Goal: Check status: Check status

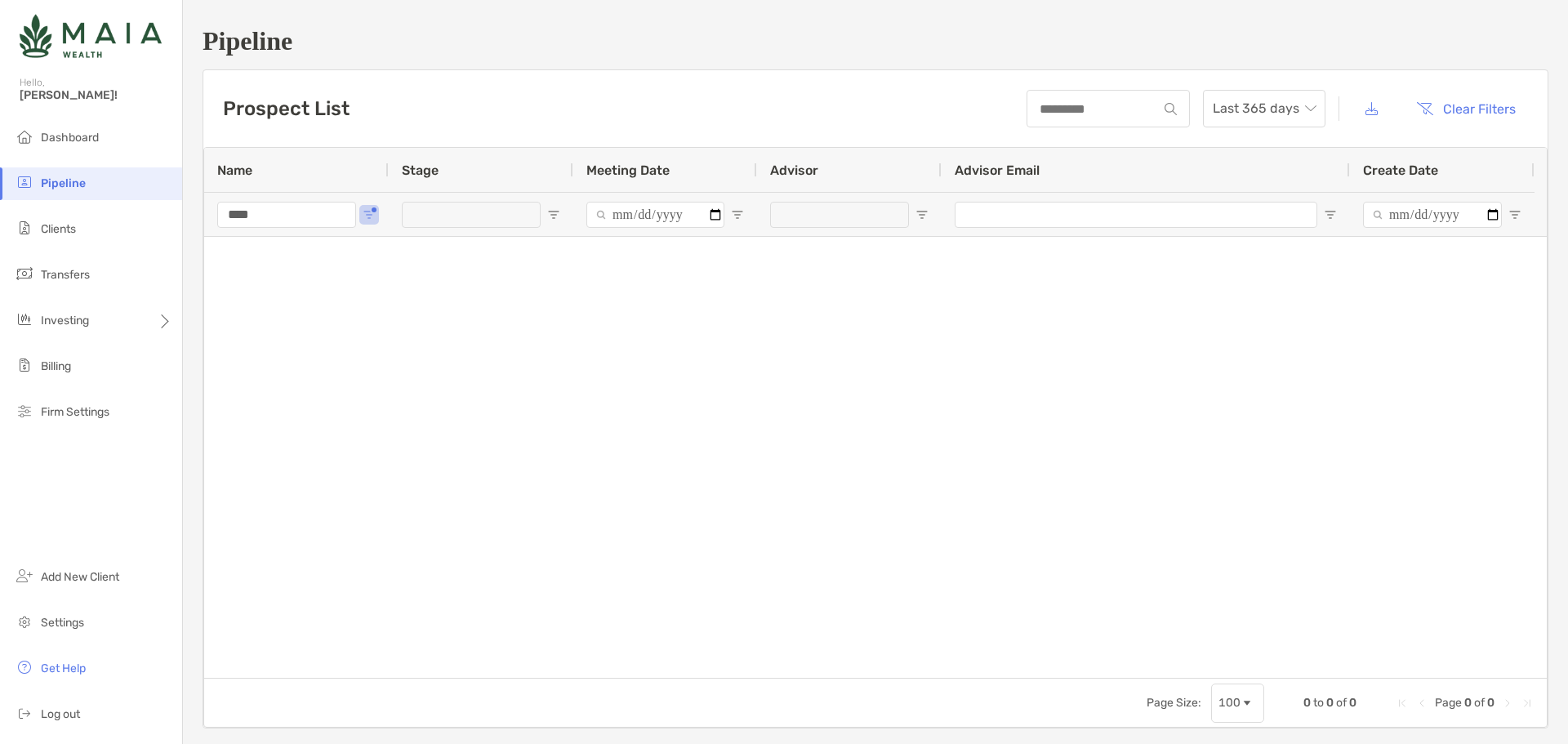
click at [92, 245] on ul "Dashboard Pipeline Clients Transfers Investing Billing Firm Settings" at bounding box center [91, 282] width 182 height 320
click at [92, 238] on li "Clients" at bounding box center [91, 229] width 182 height 33
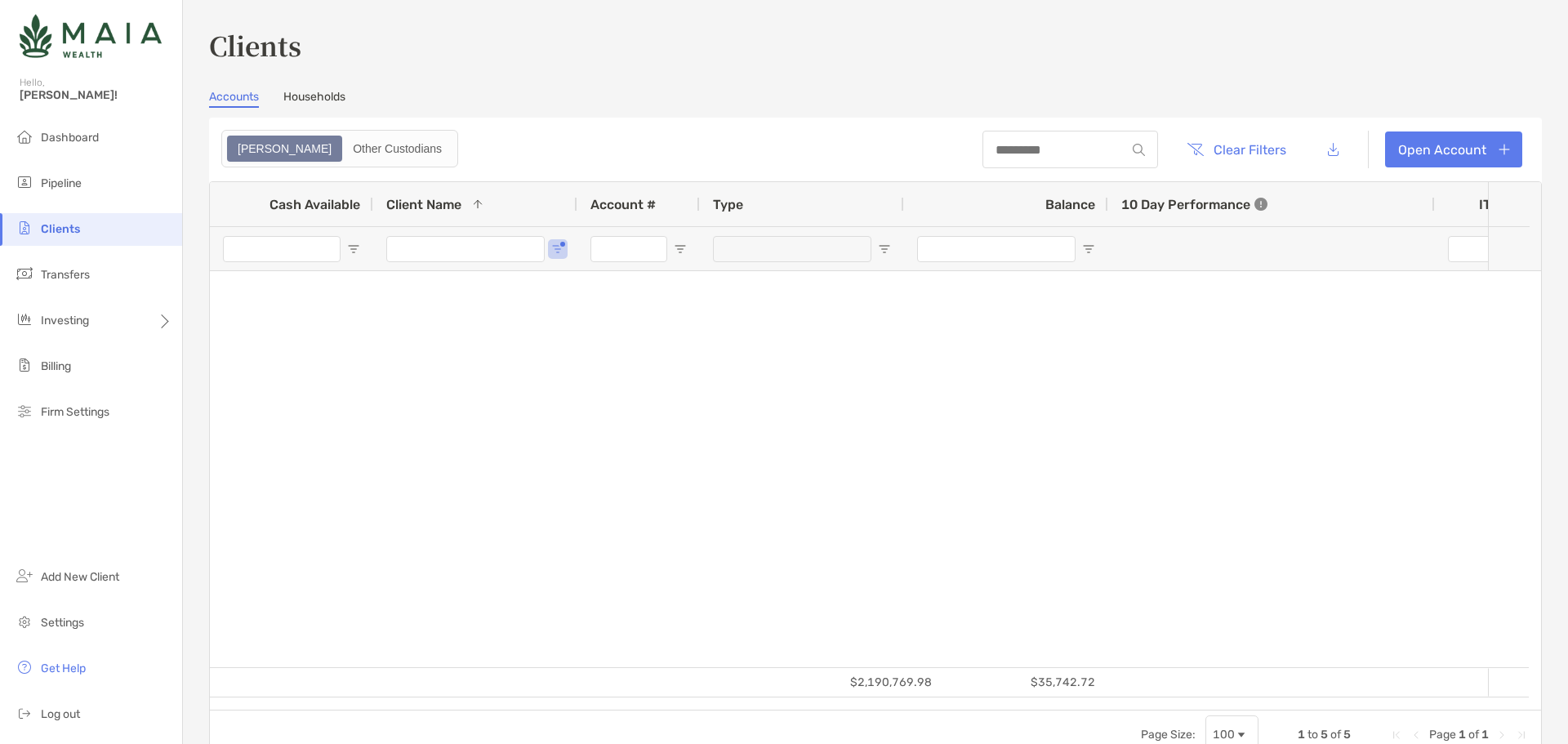
type input "******"
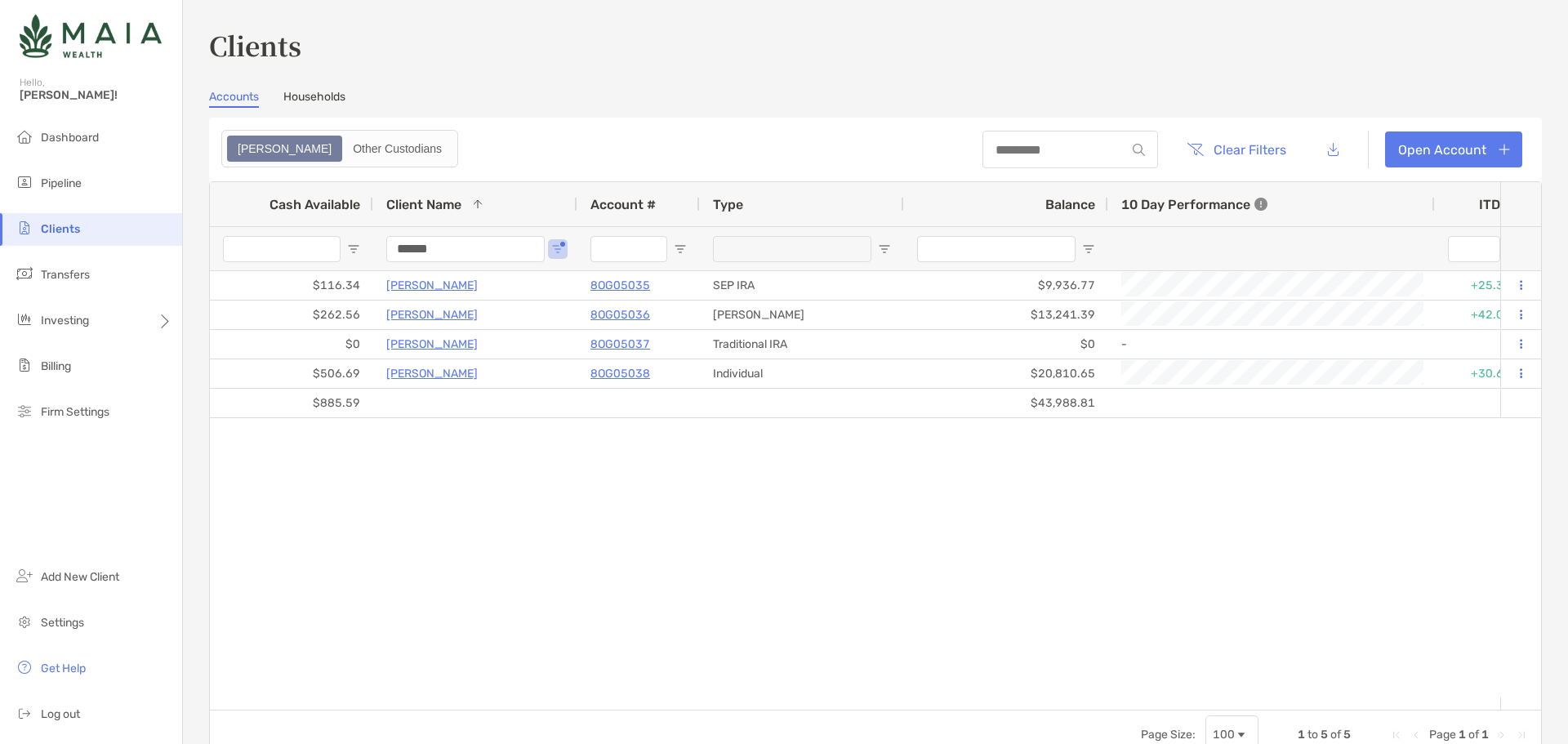
click at [440, 256] on input "******" at bounding box center [465, 249] width 158 height 26
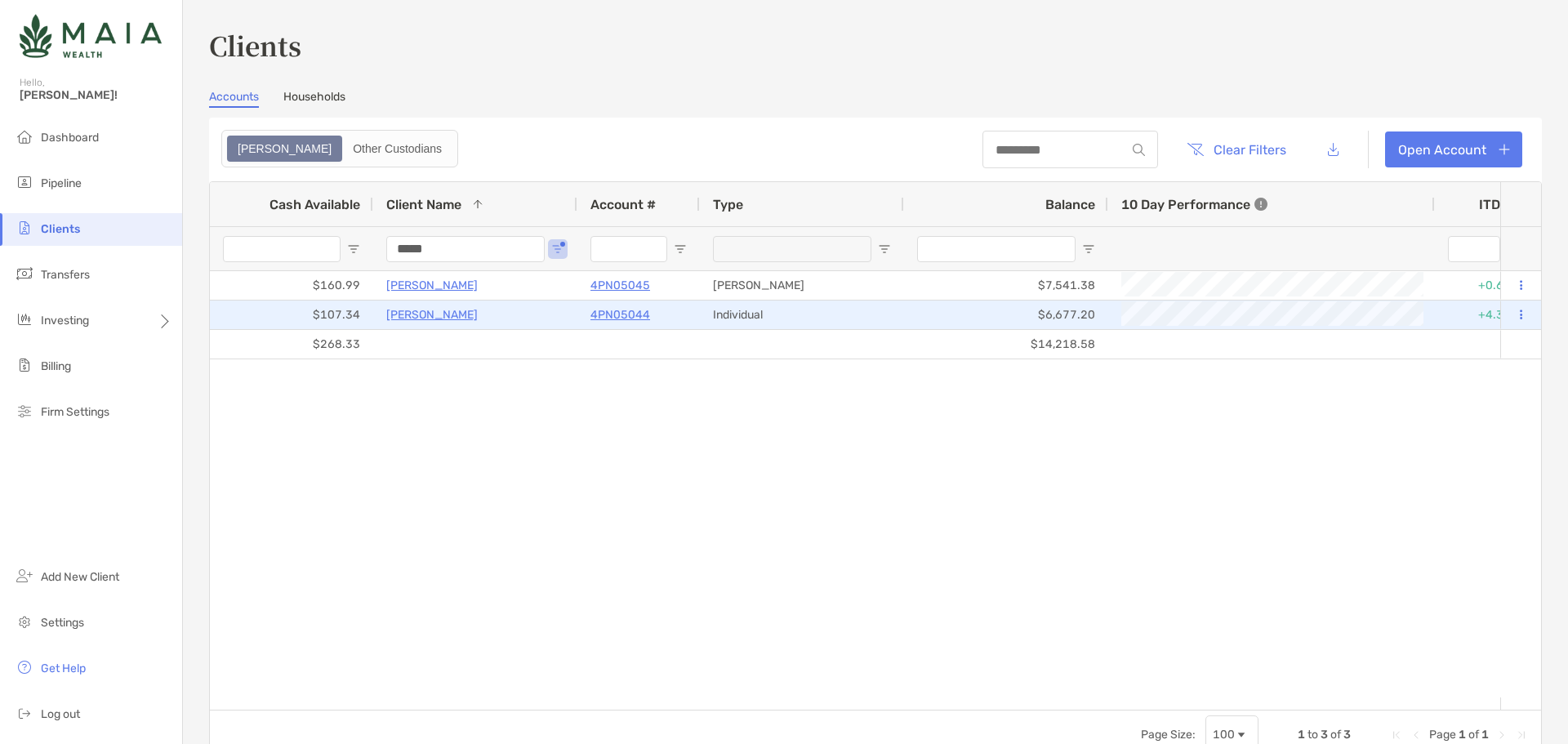
type input "*****"
click at [625, 301] on div "4PN05044" at bounding box center [638, 315] width 97 height 27
click at [622, 312] on p "4PN05044" at bounding box center [620, 315] width 59 height 20
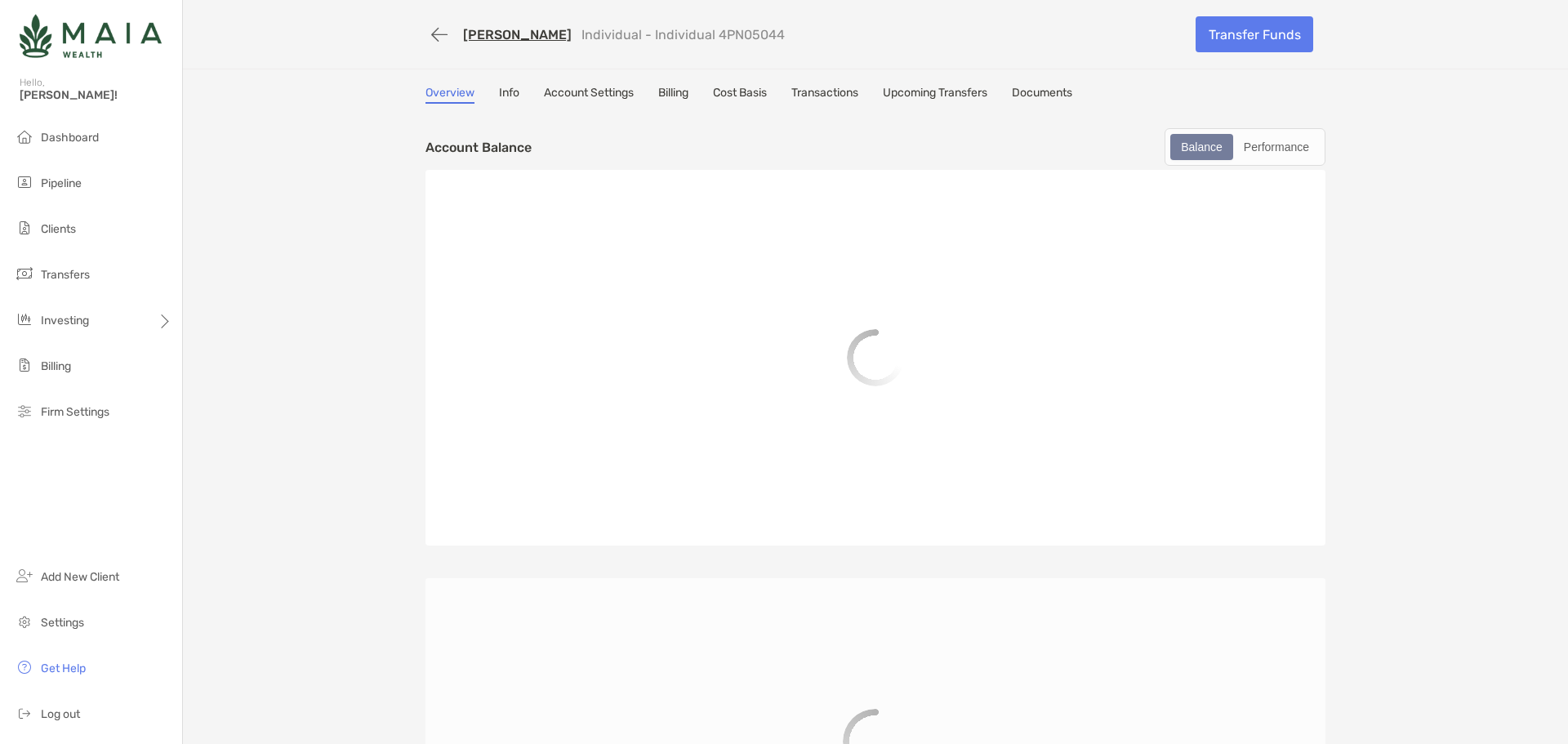
click at [803, 85] on link "Transactions" at bounding box center [825, 94] width 67 height 18
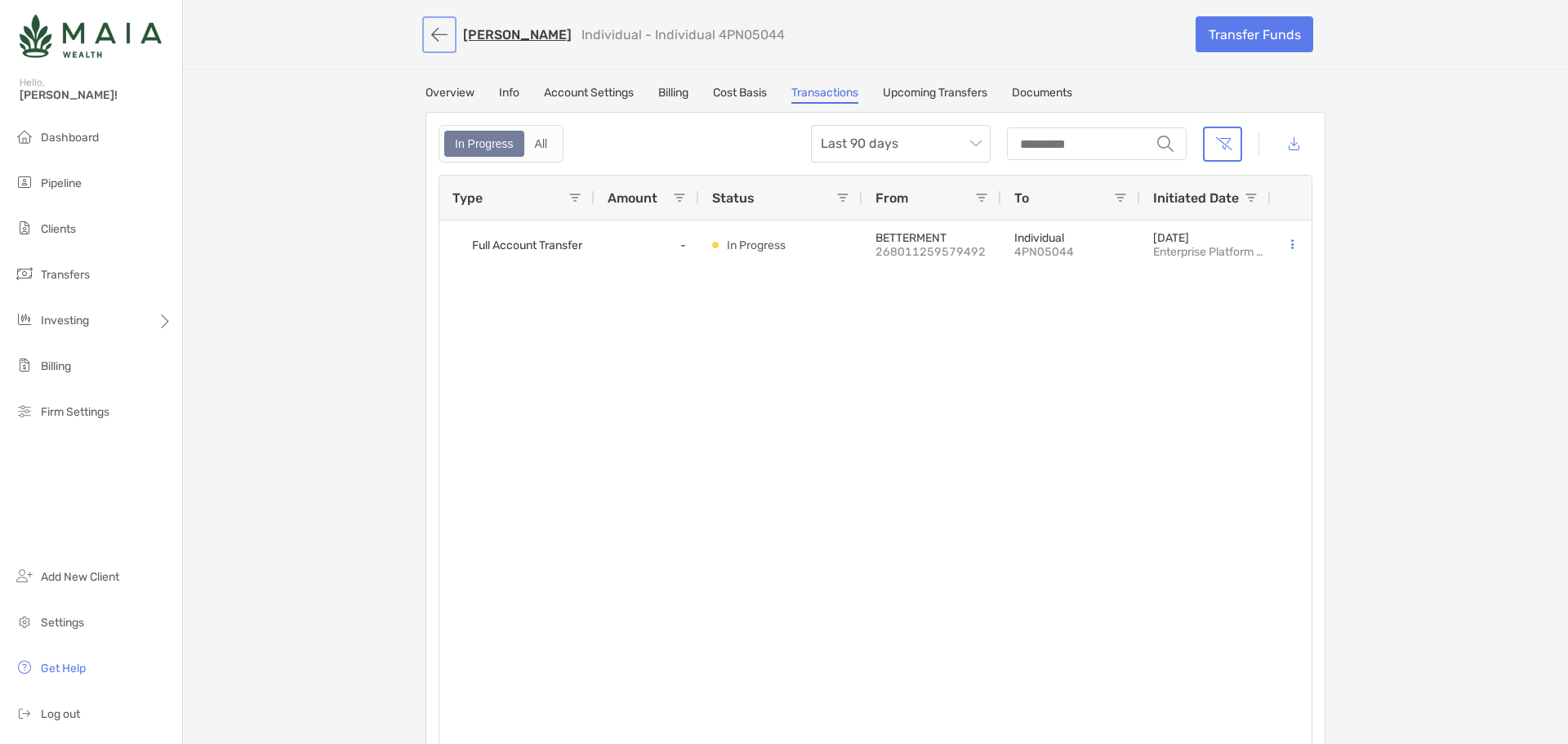
click at [433, 31] on button "button" at bounding box center [439, 35] width 28 height 30
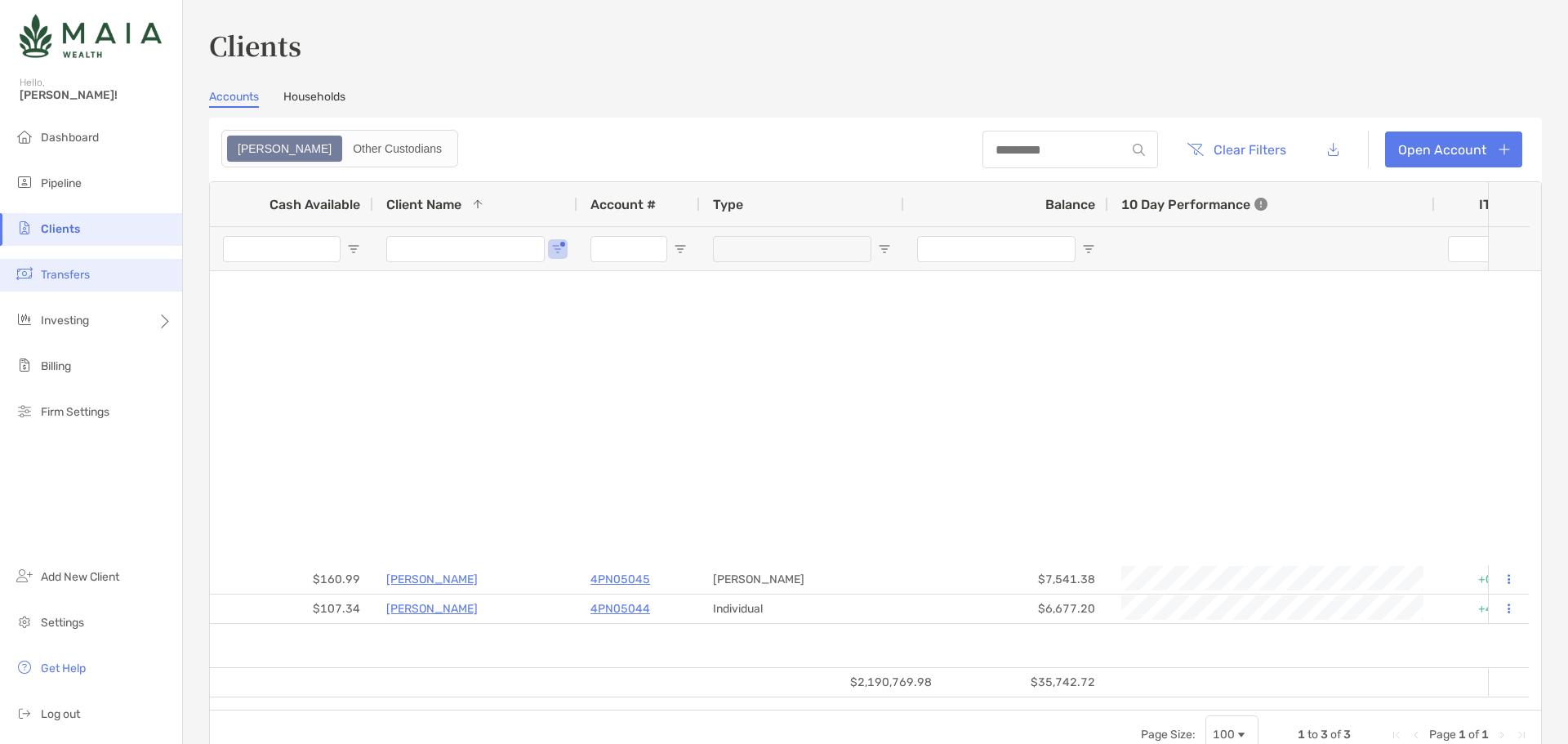
type input "*****"
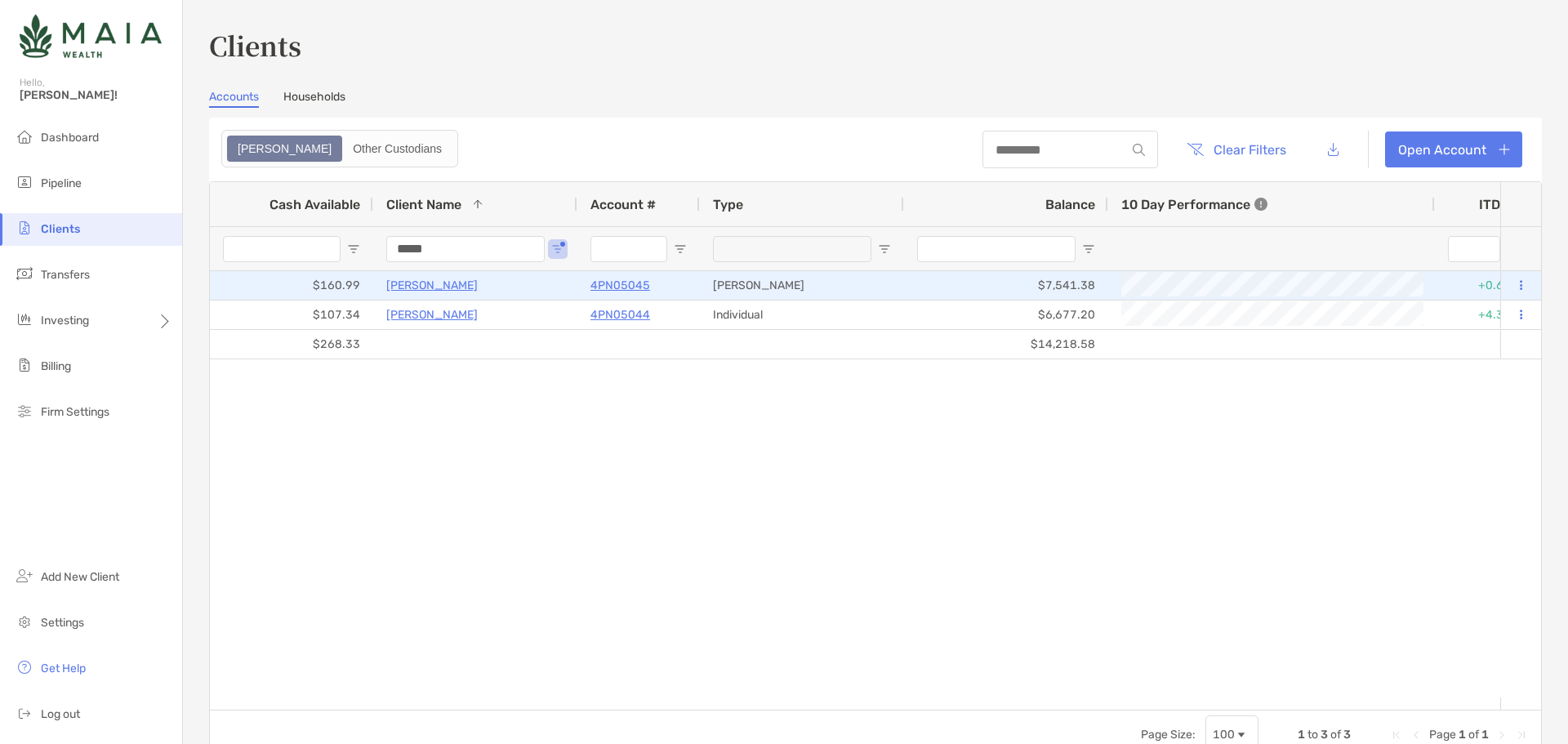
click at [617, 292] on p "4PN05045" at bounding box center [620, 285] width 59 height 20
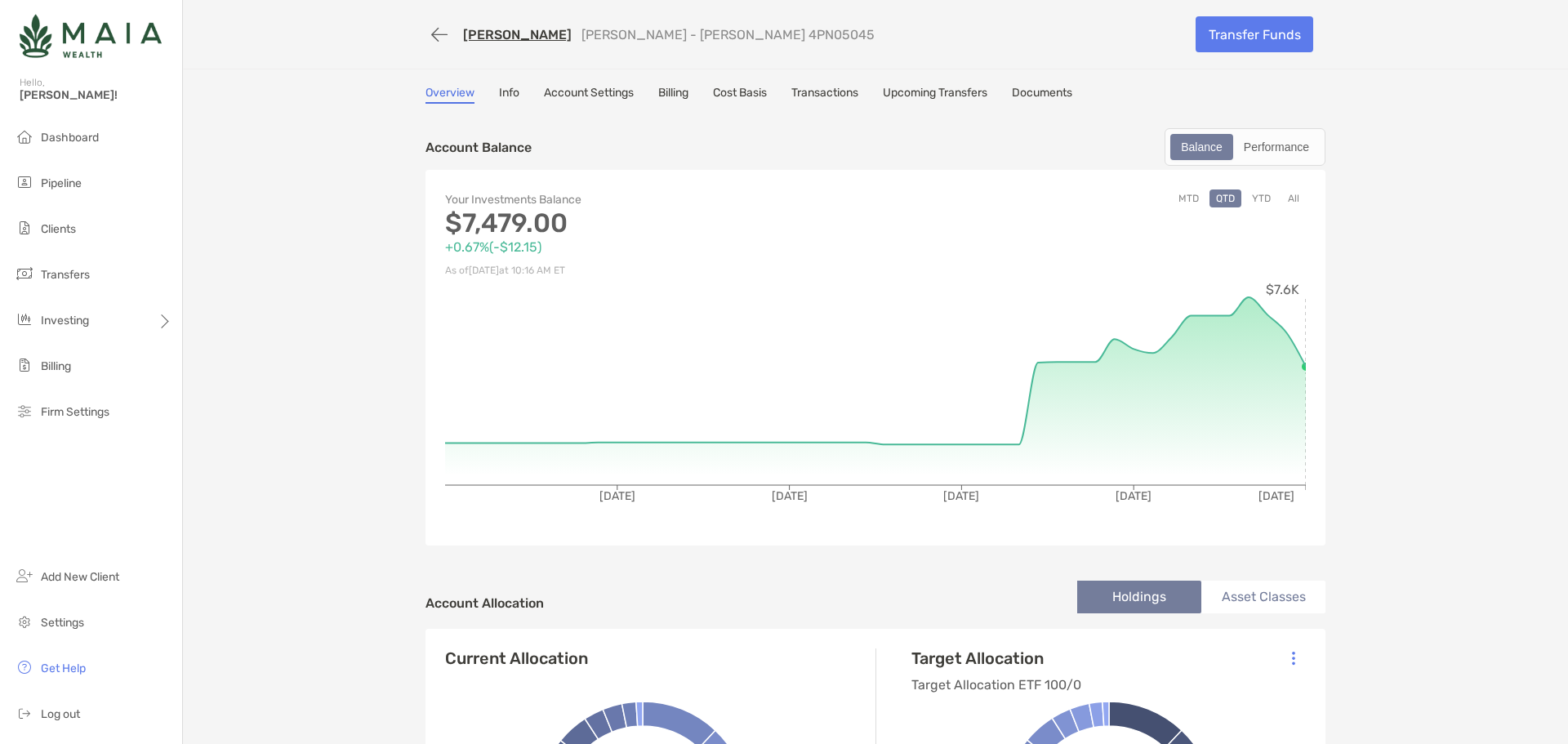
click at [953, 96] on link "Upcoming Transfers" at bounding box center [935, 94] width 104 height 18
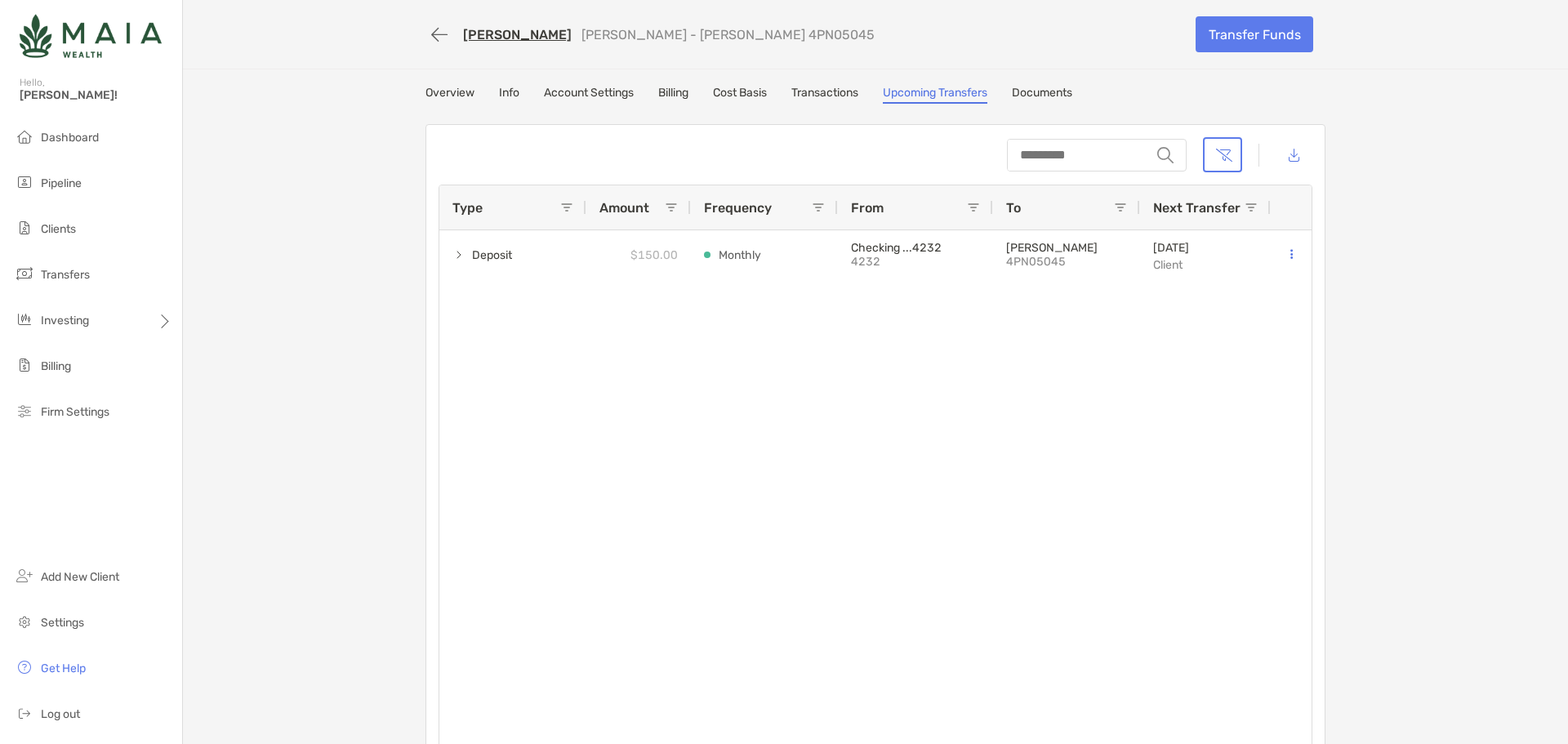
click at [436, 91] on link "Overview" at bounding box center [450, 94] width 49 height 18
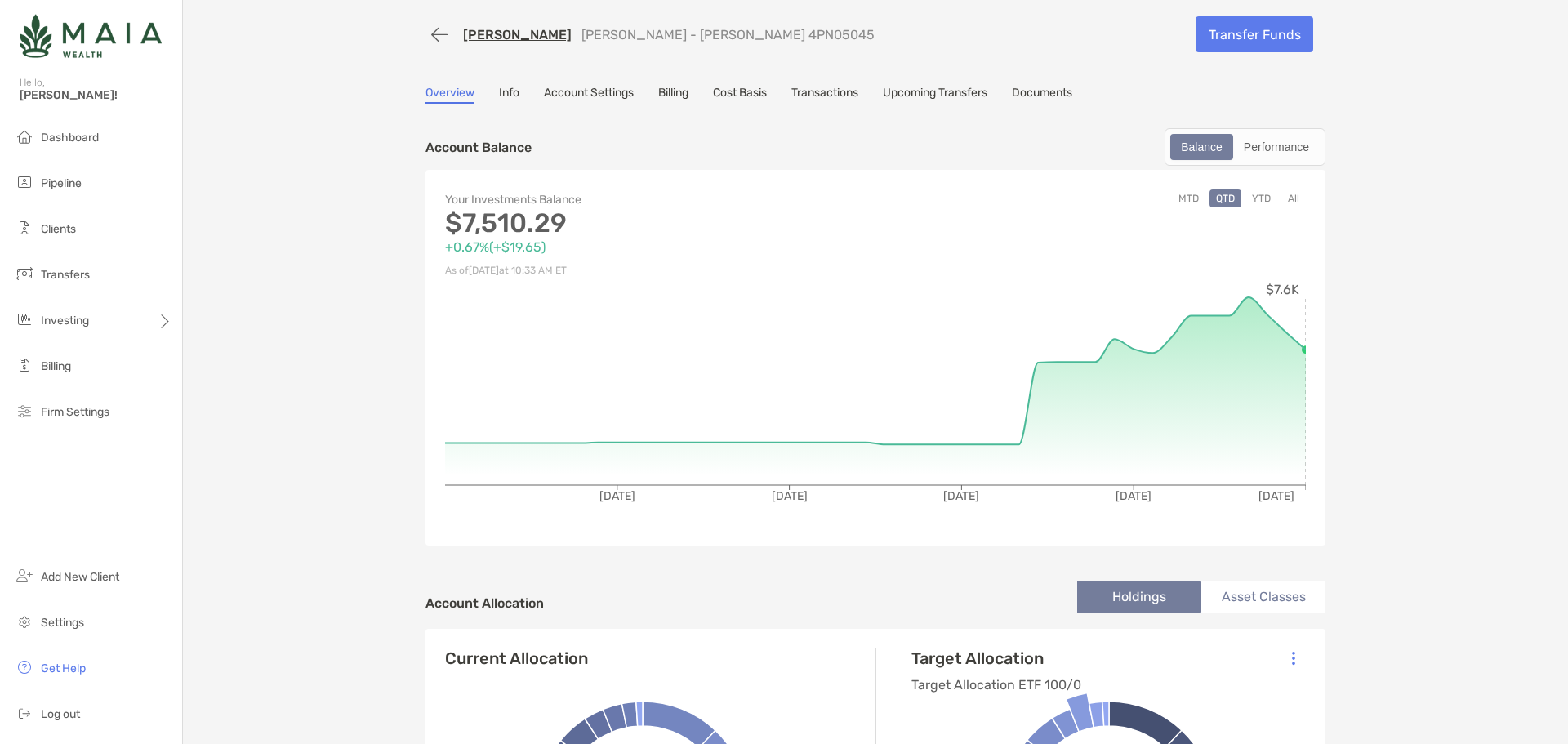
click at [823, 102] on link "Transactions" at bounding box center [825, 94] width 67 height 18
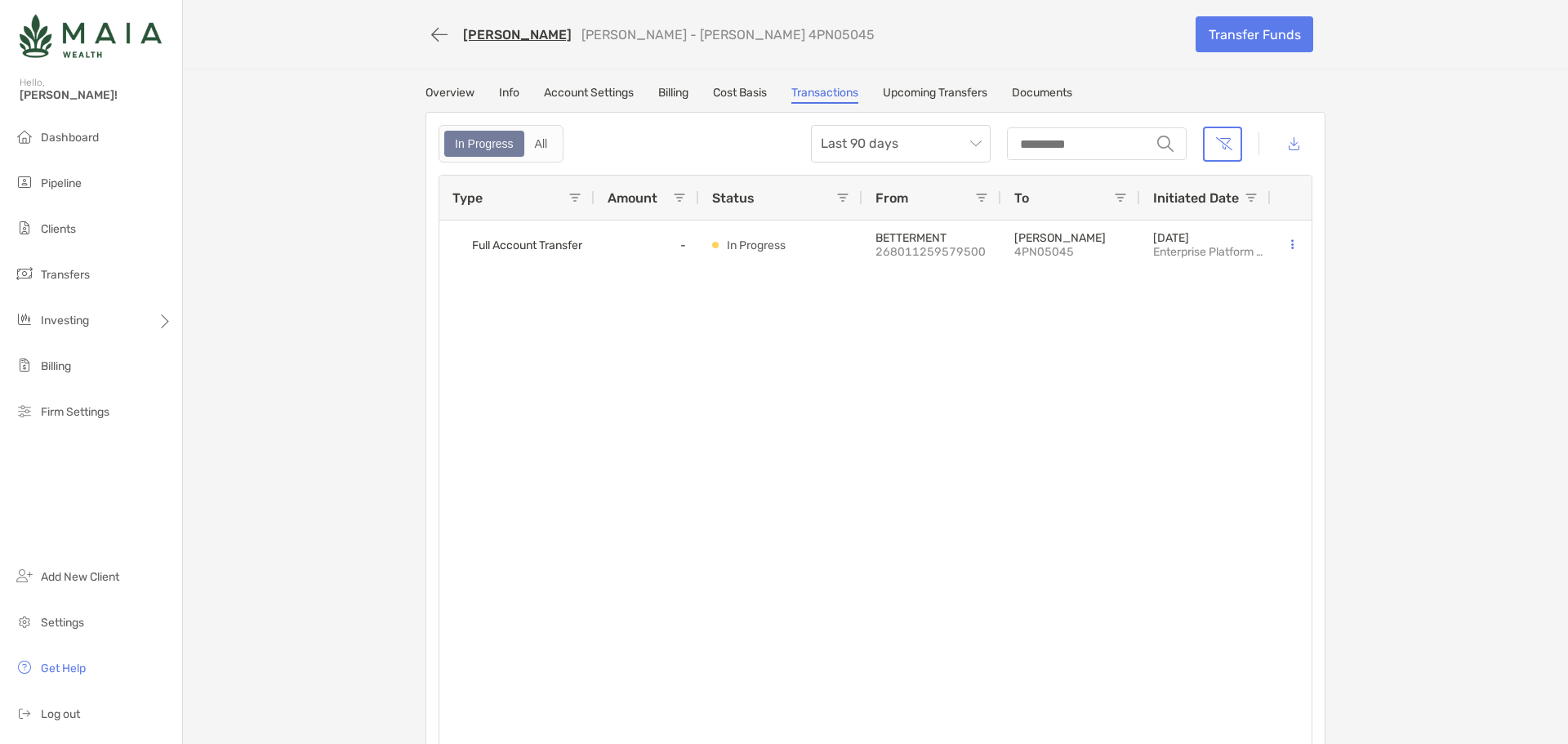
click at [884, 92] on div "Overview Info Account Settings Billing Cost Basis Transactions Upcoming Transfe…" at bounding box center [875, 94] width 900 height 18
click at [905, 92] on link "Upcoming Transfers" at bounding box center [935, 94] width 104 height 18
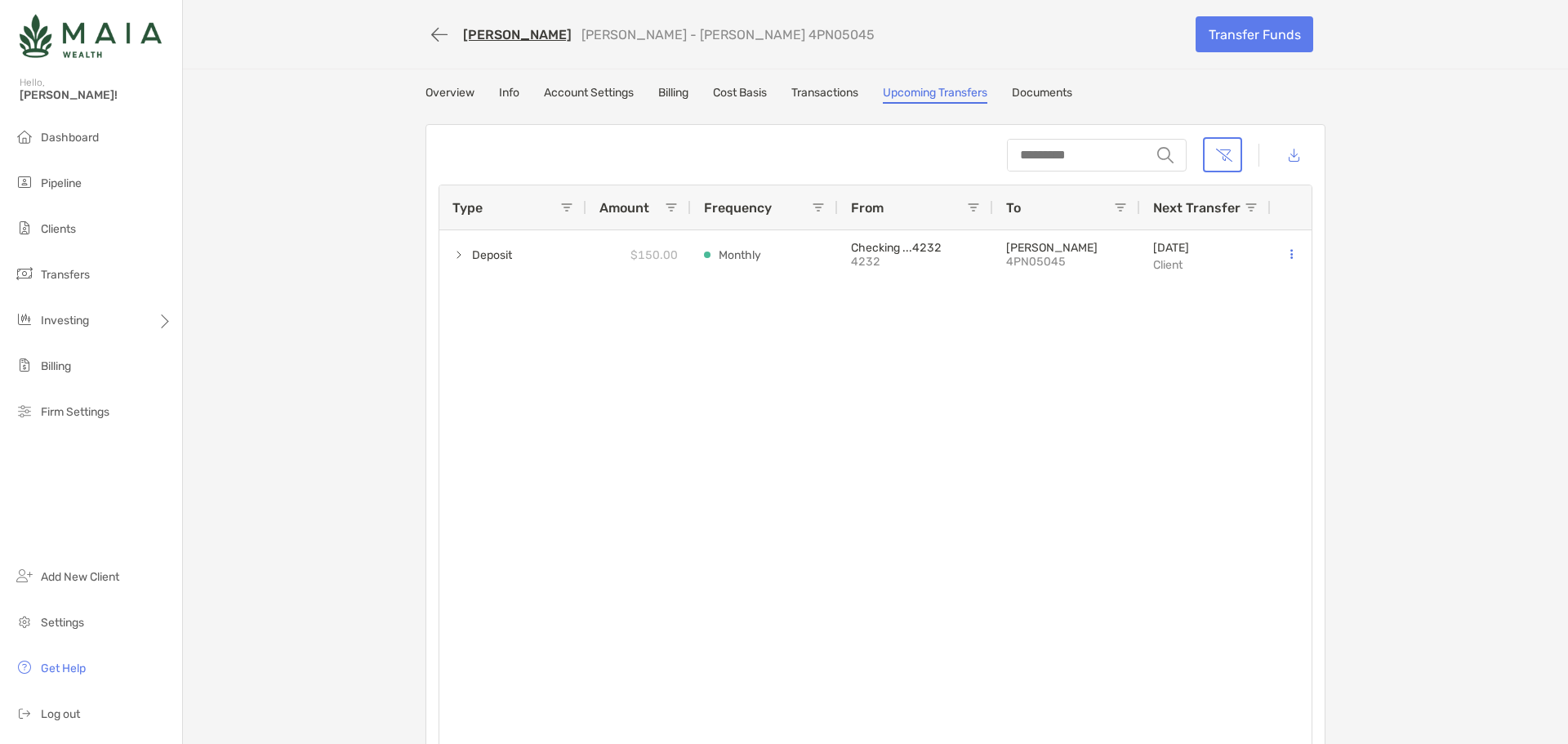
click at [947, 602] on div "Deposit $150.00 Monthly Checking ...4232 4232 Roth IRA 4PN05045 10/11/2025 Clie…" at bounding box center [875, 497] width 872 height 534
click at [491, 36] on link "[PERSON_NAME]" at bounding box center [517, 35] width 108 height 15
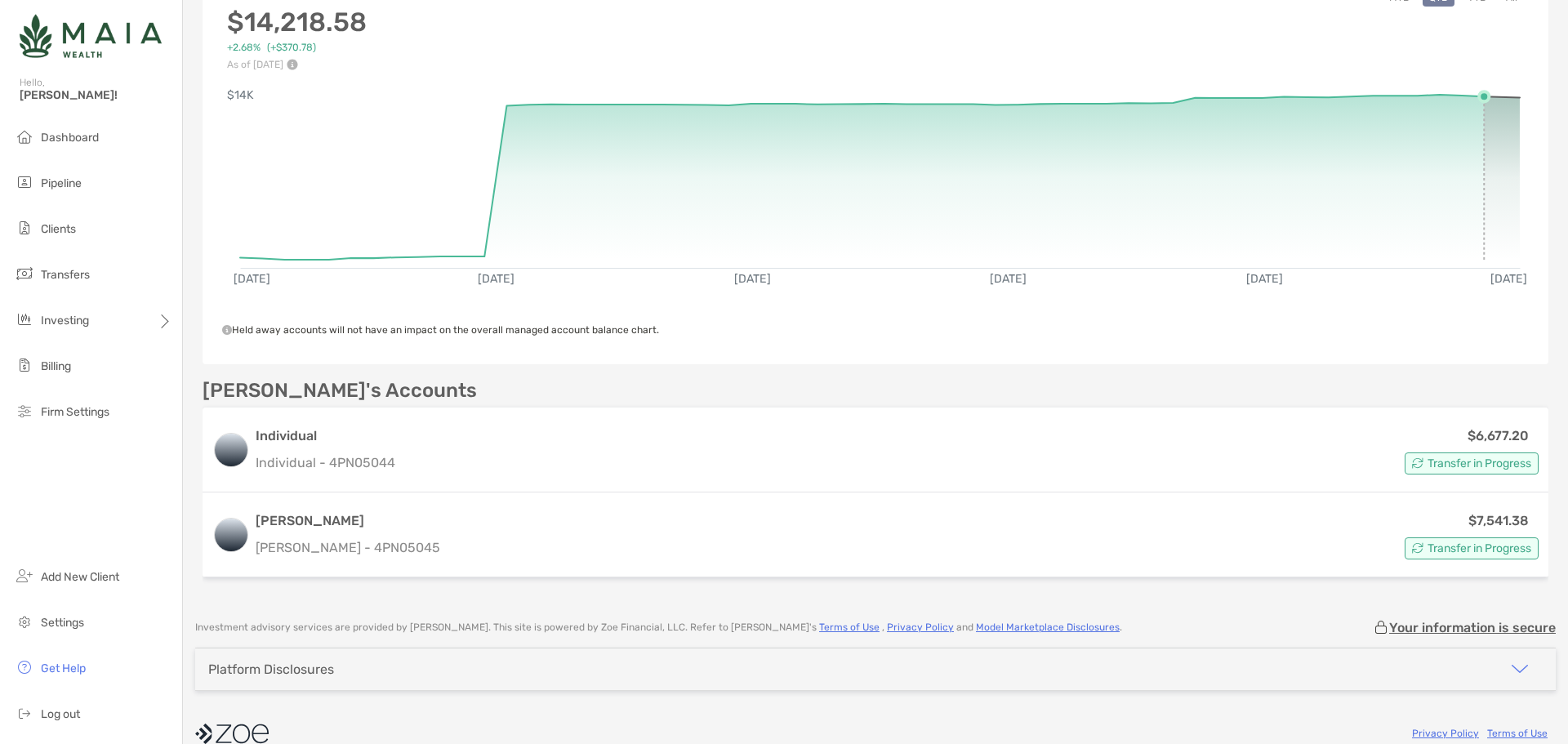
scroll to position [243, 0]
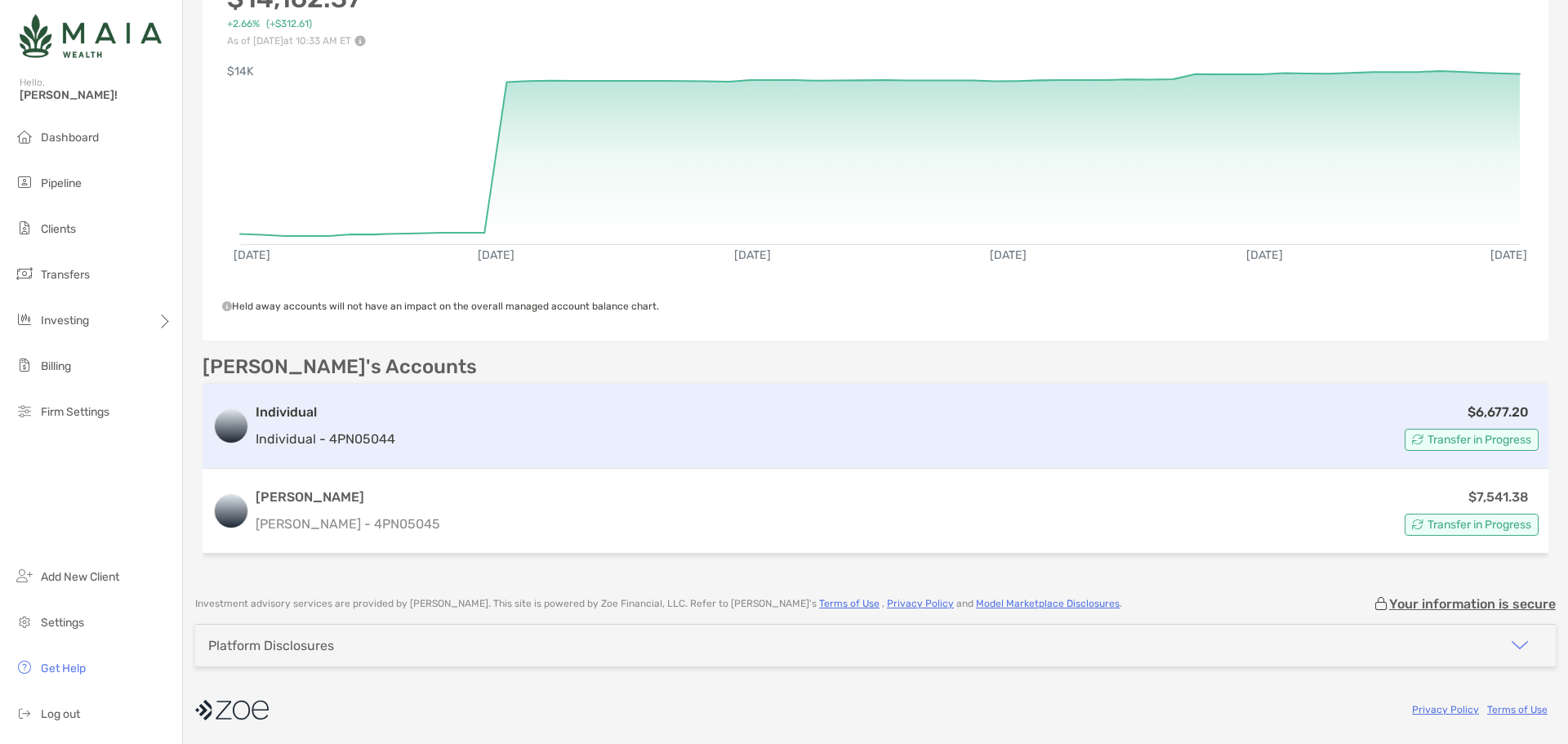
click at [364, 411] on h3 "Individual" at bounding box center [325, 411] width 140 height 19
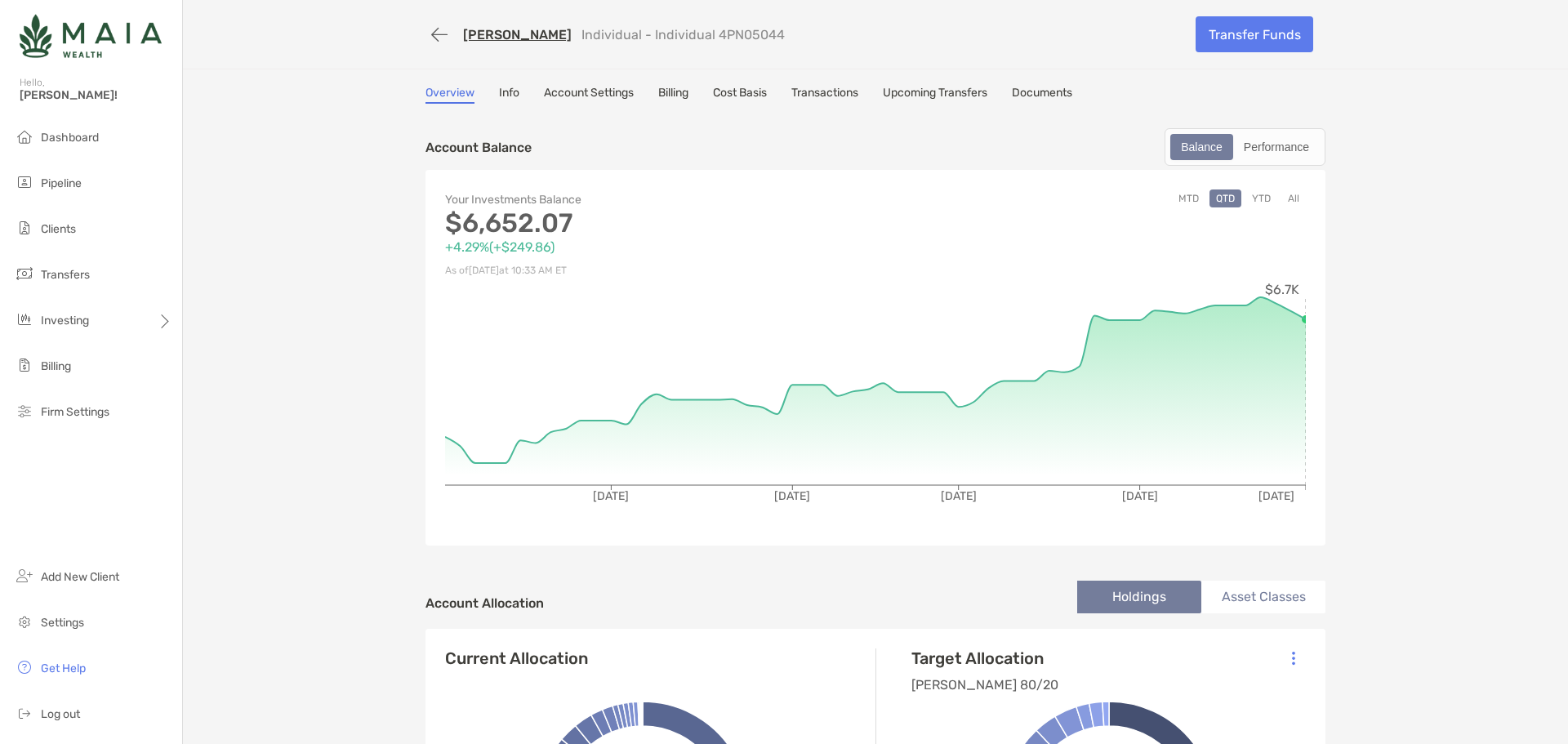
click at [909, 91] on link "Upcoming Transfers" at bounding box center [935, 94] width 104 height 18
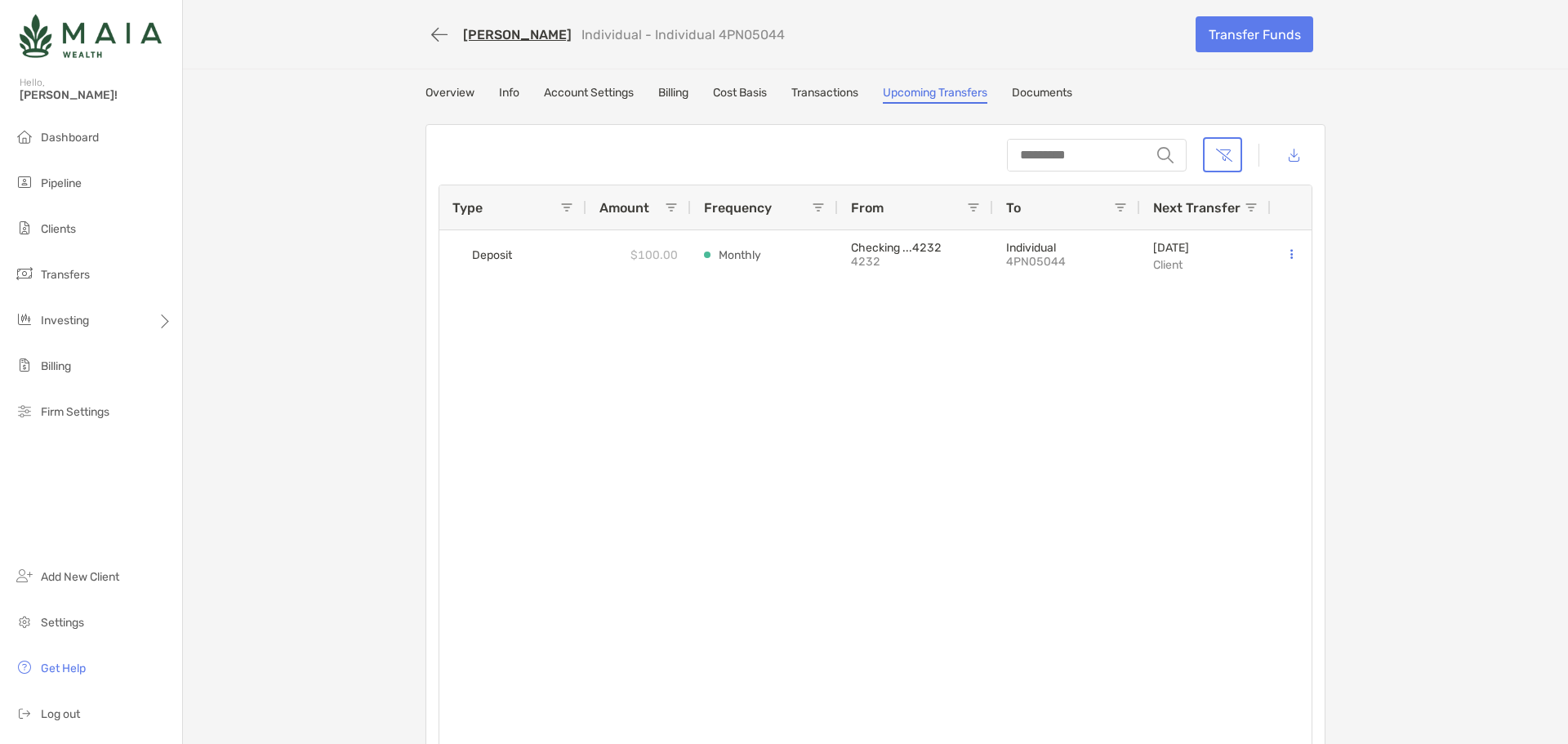
click at [1418, 387] on div "[PERSON_NAME] Individual - Individual 4PN05044 Transfer Funds Overview Info Acc…" at bounding box center [875, 389] width 1385 height 778
click at [98, 138] on span "Dashboard" at bounding box center [69, 137] width 58 height 14
